Goal: Task Accomplishment & Management: Use online tool/utility

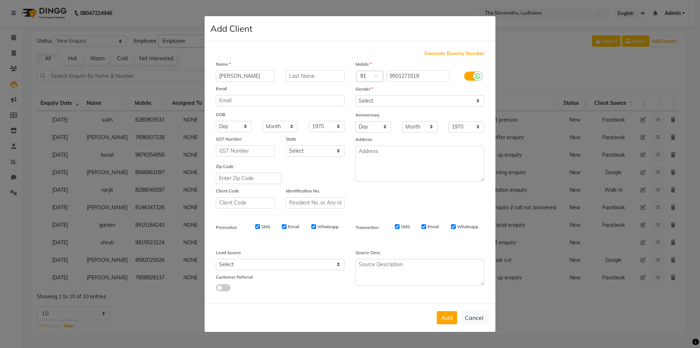
select select "10"
select select "[DEMOGRAPHIC_DATA]"
click at [452, 317] on button "Add" at bounding box center [447, 317] width 20 height 13
select select
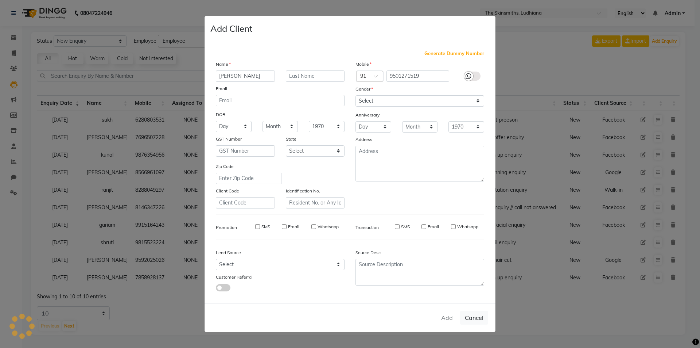
select select
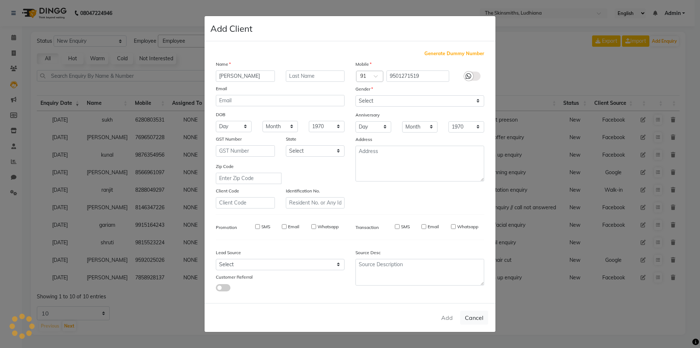
checkbox input "false"
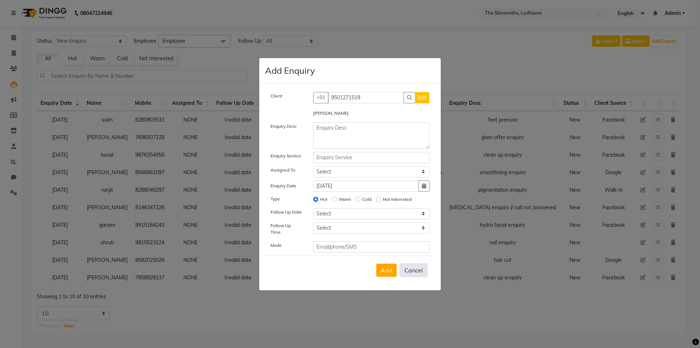
click at [409, 267] on button "Cancel" at bounding box center [414, 270] width 28 height 14
select select
radio input "false"
select select
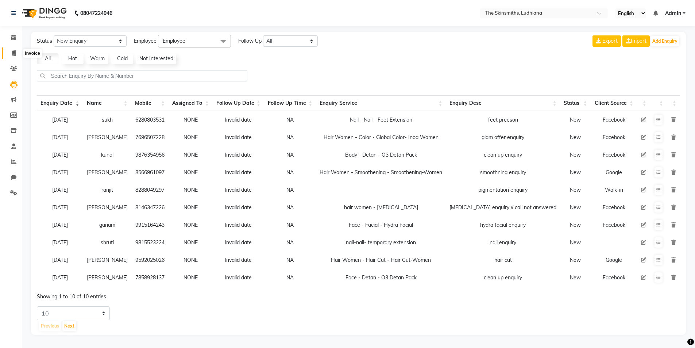
click at [15, 52] on icon at bounding box center [14, 52] width 4 height 5
select select "service"
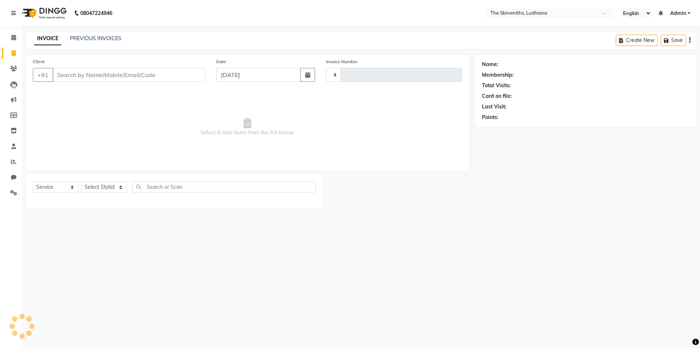
type input "1305"
select select "8115"
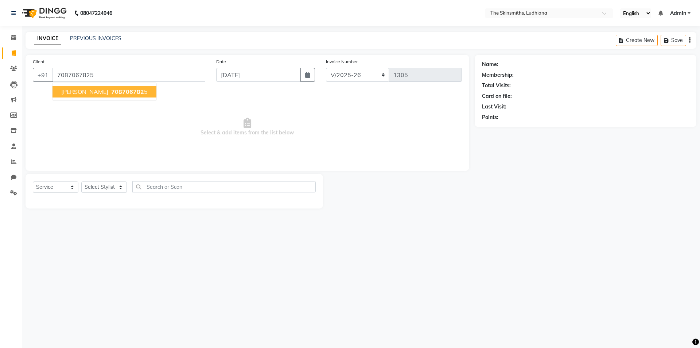
type input "7087067825"
click at [111, 91] on span "708706782" at bounding box center [127, 91] width 33 height 7
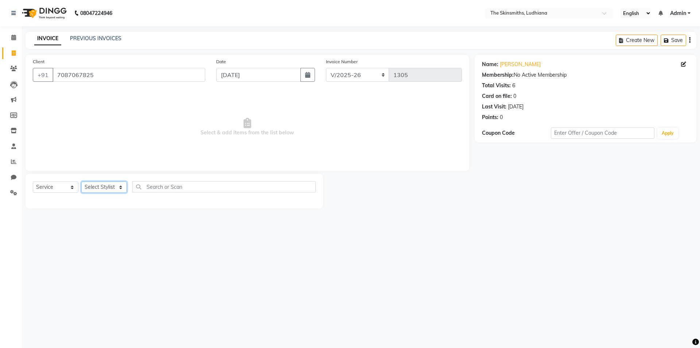
click at [120, 188] on select "Select Stylist Admin [PERSON_NAME] [PERSON_NAME] [PERSON_NAME] [PERSON_NAME] [P…" at bounding box center [104, 186] width 46 height 11
select select "76547"
click at [81, 181] on select "Select Stylist Admin [PERSON_NAME] [PERSON_NAME] [PERSON_NAME] [PERSON_NAME] [P…" at bounding box center [104, 186] width 46 height 11
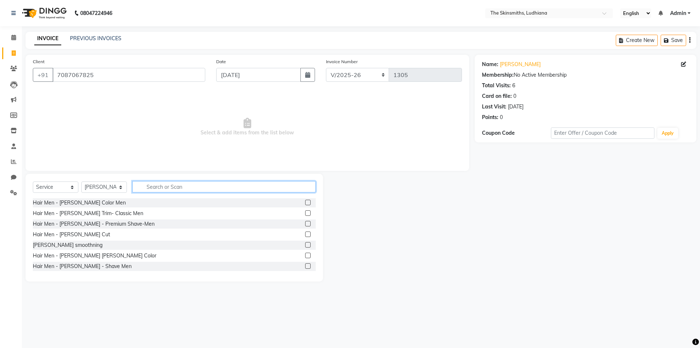
click at [150, 188] on input "text" at bounding box center [223, 186] width 183 height 11
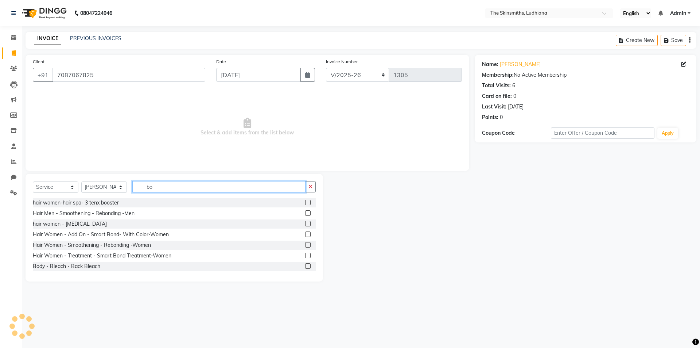
type input "bo"
click at [80, 225] on div "hair women - [MEDICAL_DATA]" at bounding box center [174, 223] width 283 height 9
click at [67, 224] on div "hair women - [MEDICAL_DATA]" at bounding box center [70, 224] width 74 height 8
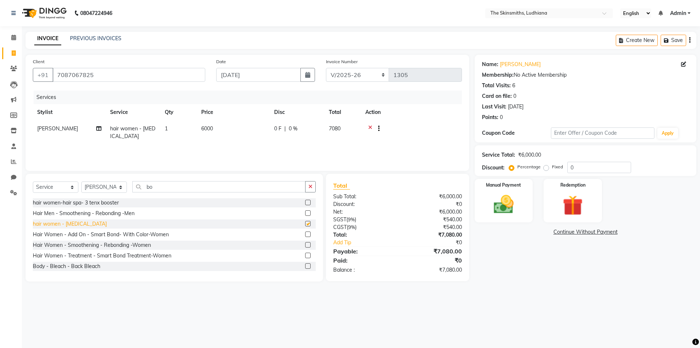
checkbox input "false"
click at [294, 129] on span "0 %" at bounding box center [293, 129] width 9 height 8
select select "76547"
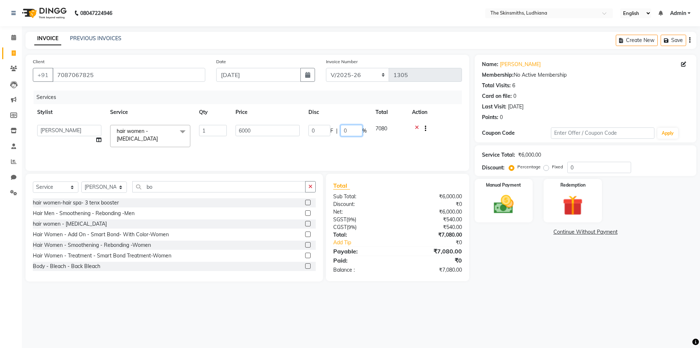
click at [353, 130] on input "0" at bounding box center [352, 130] width 22 height 11
type input "050"
click at [534, 291] on main "INVOICE PREVIOUS INVOICES Create New Save Client [PHONE_NUMBER] Date [DATE] Inv…" at bounding box center [361, 162] width 679 height 260
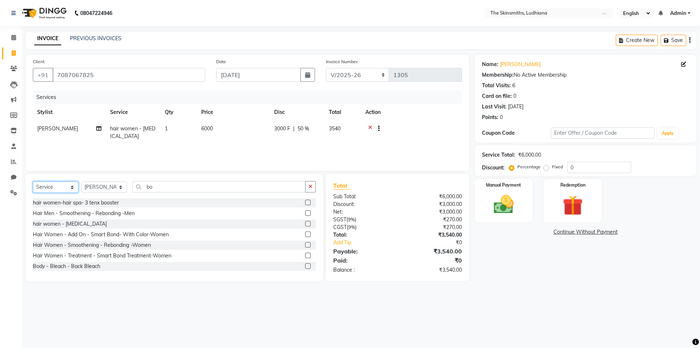
click at [72, 187] on select "Select Service Product Membership Package Voucher Prepaid Gift Card" at bounding box center [56, 186] width 46 height 11
click at [33, 181] on select "Select Service Product Membership Package Voucher Prepaid Gift Card" at bounding box center [56, 186] width 46 height 11
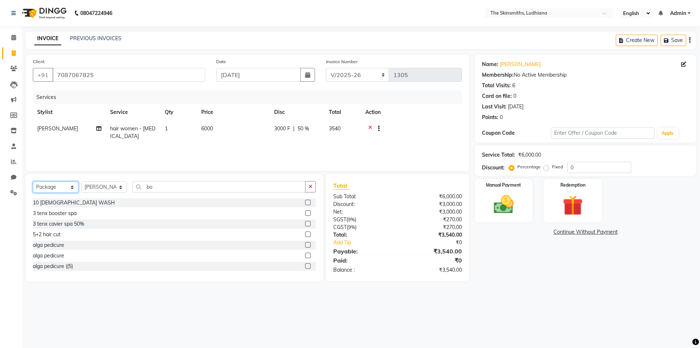
click at [71, 187] on select "Select Service Product Membership Package Voucher Prepaid Gift Card" at bounding box center [56, 186] width 46 height 11
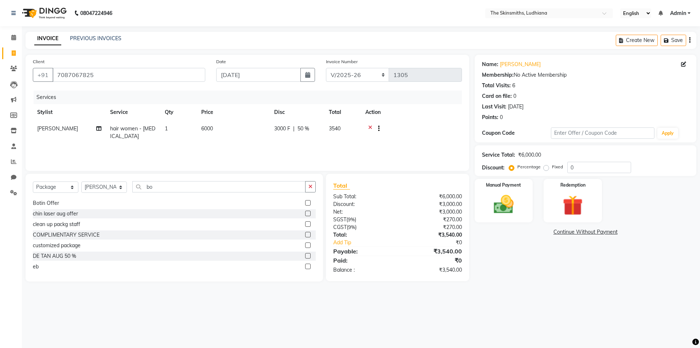
click at [313, 271] on div "10 [DEMOGRAPHIC_DATA] WASH 3 tenx booster spa 3 tenx cavier spa 50% 5+2 hair cu…" at bounding box center [174, 236] width 283 height 76
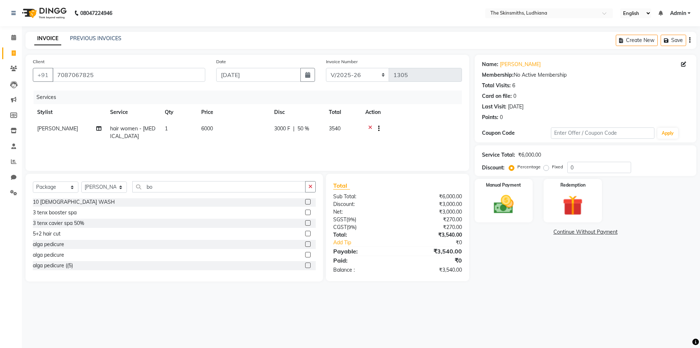
scroll to position [0, 0]
click at [72, 187] on select "Select Service Product Membership Package Voucher Prepaid Gift Card" at bounding box center [56, 186] width 46 height 11
select select "service"
click at [33, 181] on select "Select Service Product Membership Package Voucher Prepaid Gift Card" at bounding box center [56, 186] width 46 height 11
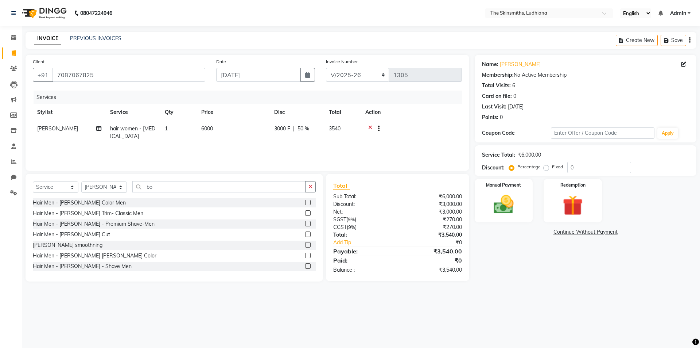
click at [304, 131] on span "50 %" at bounding box center [304, 129] width 12 height 8
select select "76547"
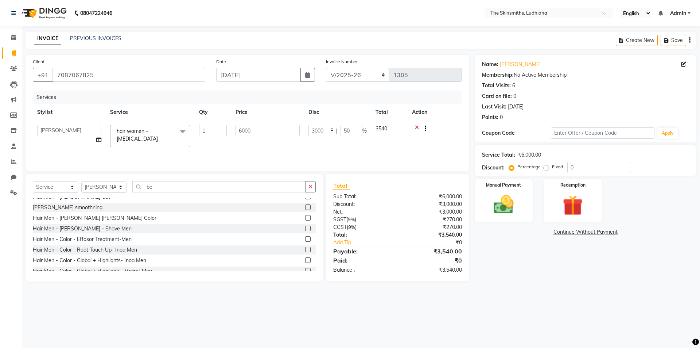
scroll to position [44, 0]
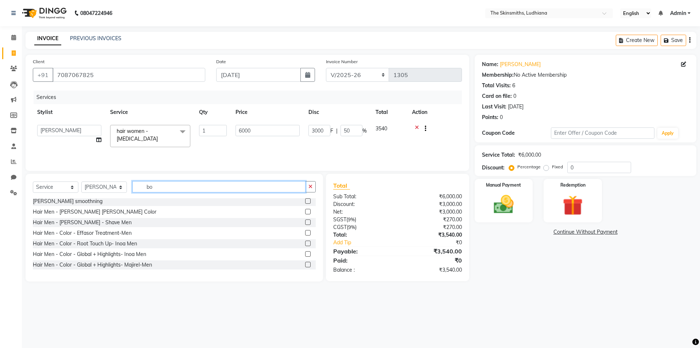
click at [159, 188] on input "bo" at bounding box center [218, 186] width 173 height 11
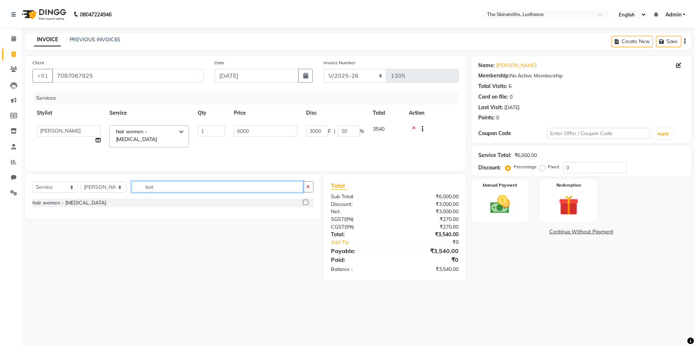
scroll to position [0, 0]
type input "bot"
click at [78, 203] on div "hair women - [MEDICAL_DATA]" at bounding box center [174, 202] width 283 height 9
click at [354, 129] on input "50" at bounding box center [352, 130] width 22 height 11
type input "52"
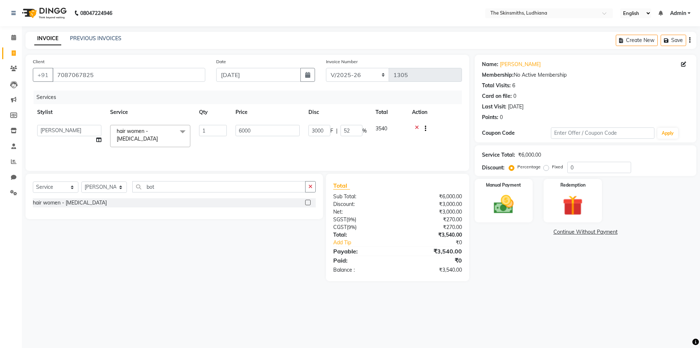
click at [228, 301] on div "08047224946 Select Location × The Skinsmiths, Ludhiana English ENGLISH Español …" at bounding box center [350, 174] width 700 height 348
click at [306, 127] on span "52 %" at bounding box center [304, 129] width 12 height 8
select select "76547"
click at [351, 130] on input "52" at bounding box center [352, 130] width 22 height 11
type input "51"
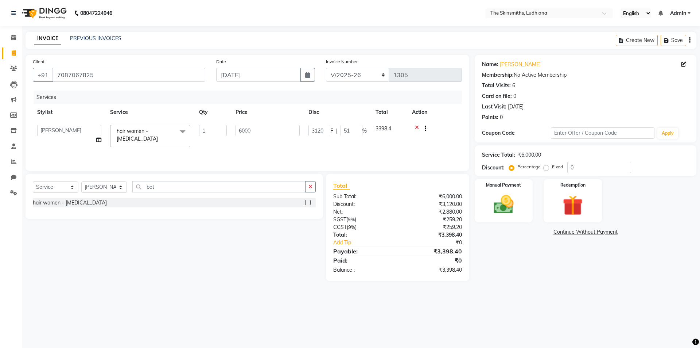
click at [245, 228] on div "Select Service Product Membership Package Voucher Prepaid Gift Card Select Styl…" at bounding box center [171, 227] width 303 height 107
click at [305, 128] on span "51 %" at bounding box center [304, 129] width 12 height 8
select select "76547"
click at [348, 130] on input "51" at bounding box center [352, 130] width 22 height 11
click at [355, 131] on input "51" at bounding box center [352, 130] width 22 height 11
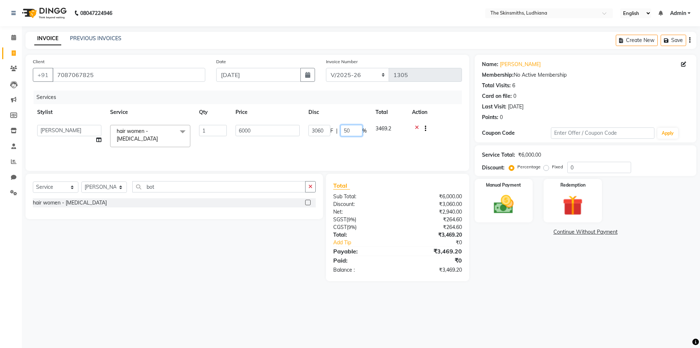
type input "50.5"
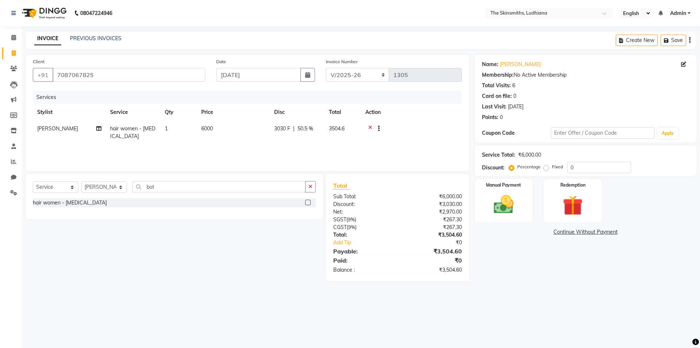
click at [228, 275] on div "Select Service Product Membership Package Voucher Prepaid Gift Card Select Styl…" at bounding box center [171, 227] width 303 height 107
click at [505, 200] on img at bounding box center [504, 204] width 34 height 24
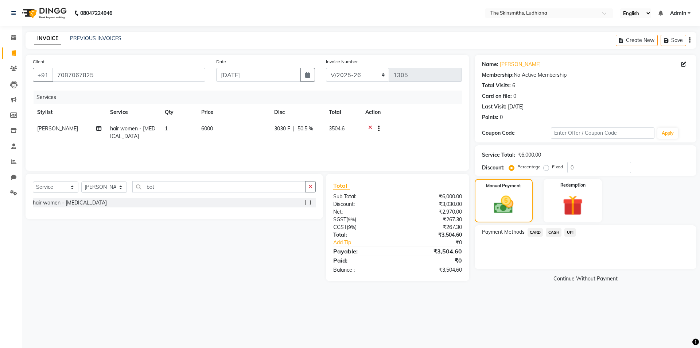
click at [555, 232] on span "CASH" at bounding box center [554, 232] width 16 height 8
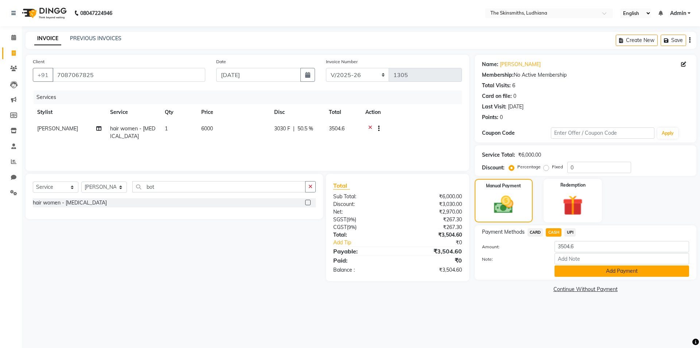
click at [600, 270] on button "Add Payment" at bounding box center [622, 270] width 135 height 11
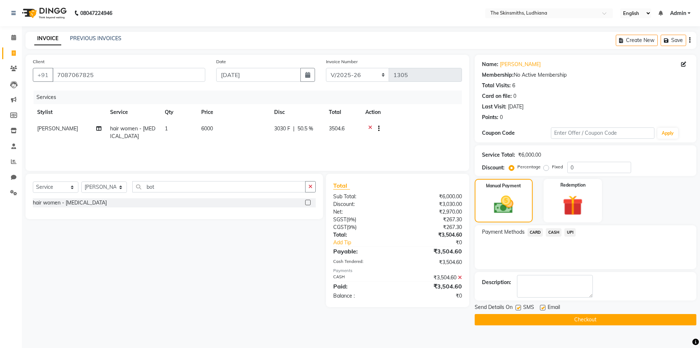
click at [583, 320] on button "Checkout" at bounding box center [586, 319] width 222 height 11
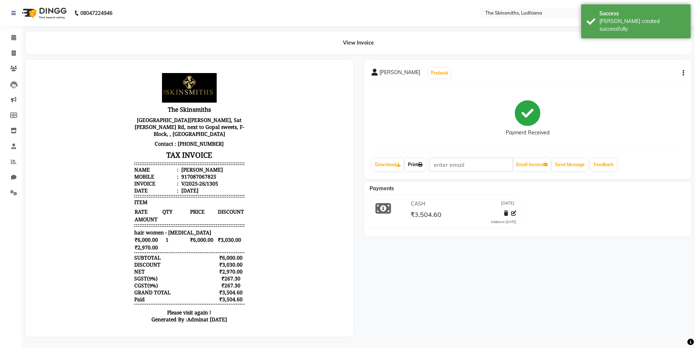
click at [417, 164] on link "Print" at bounding box center [415, 164] width 20 height 12
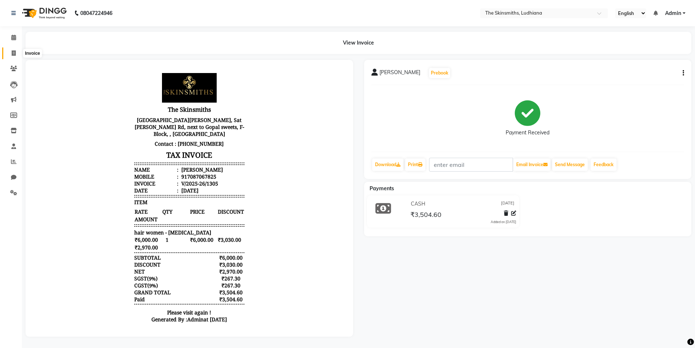
click at [15, 52] on icon at bounding box center [14, 52] width 4 height 5
select select "service"
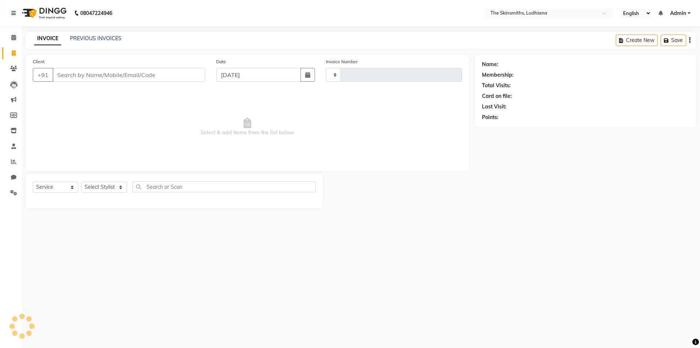
type input "1306"
select select "8115"
